Goal: Information Seeking & Learning: Understand process/instructions

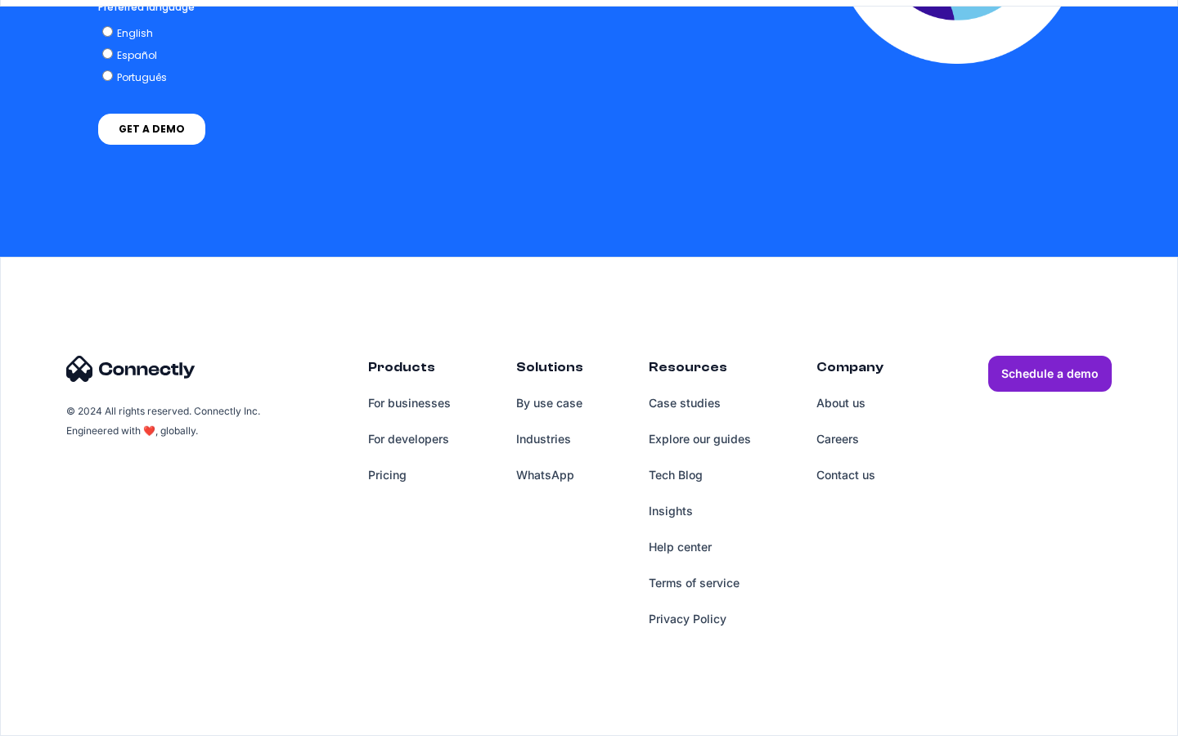
scroll to position [4756, 0]
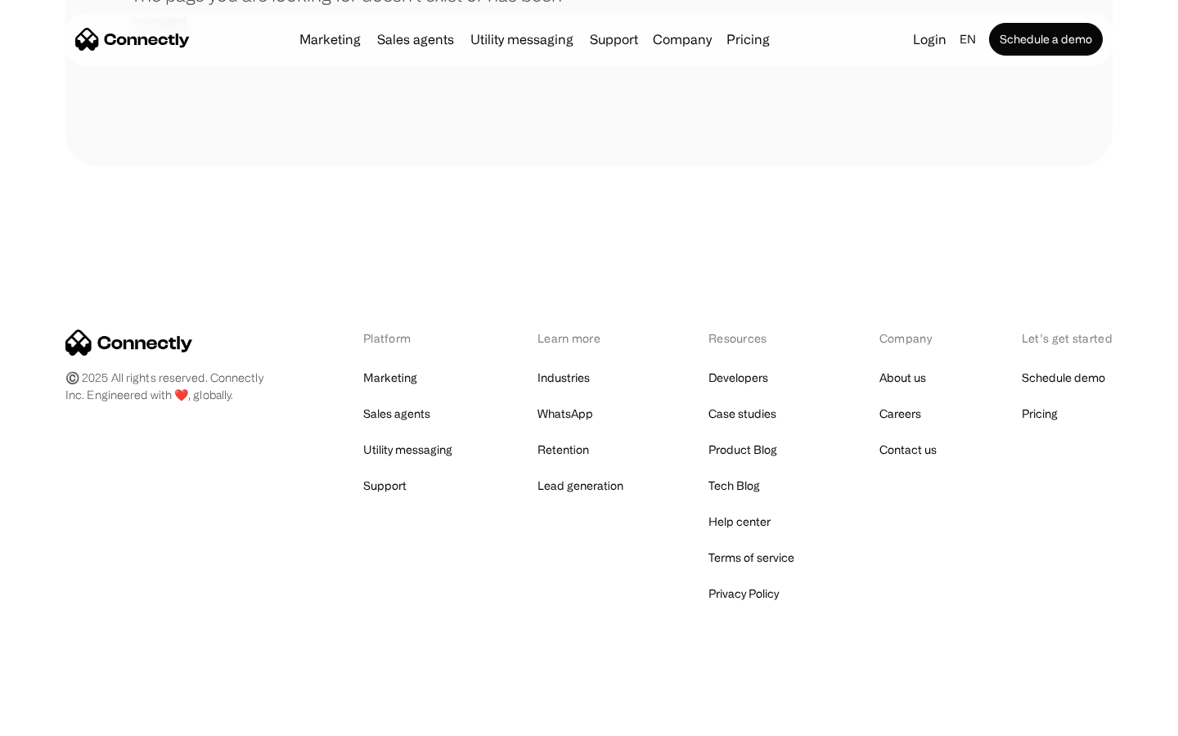
scroll to position [299, 0]
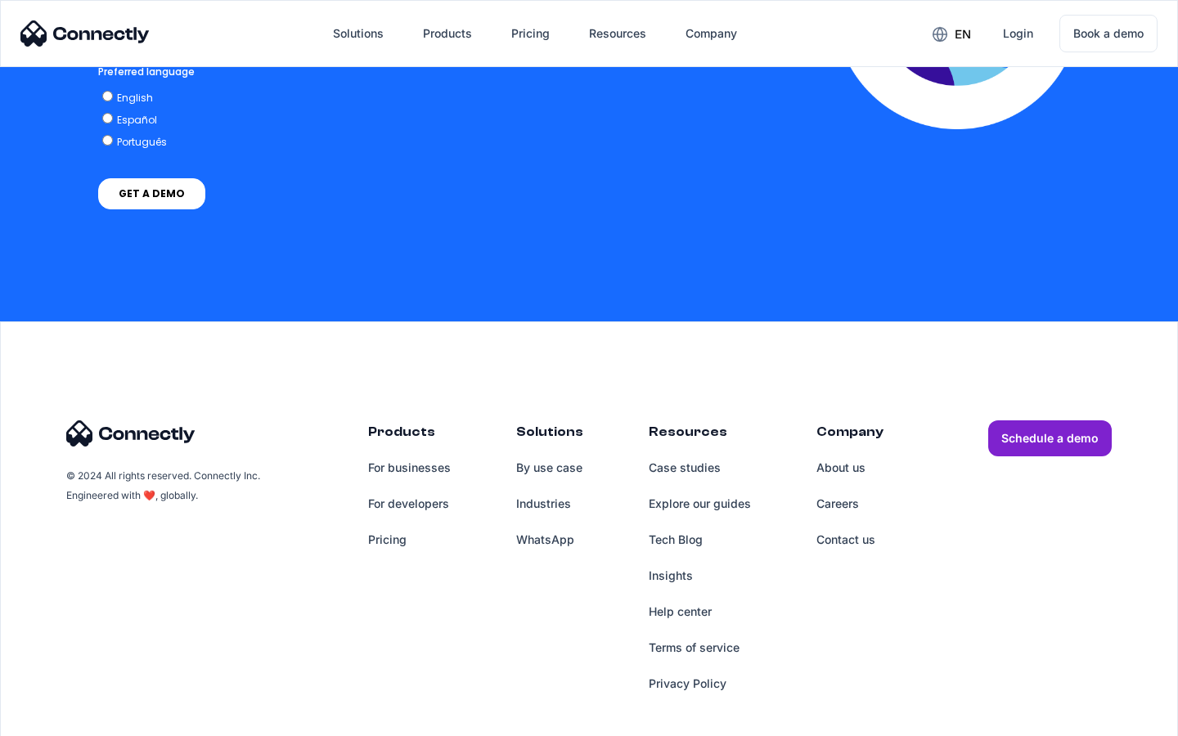
scroll to position [3576, 0]
